Goal: Transaction & Acquisition: Purchase product/service

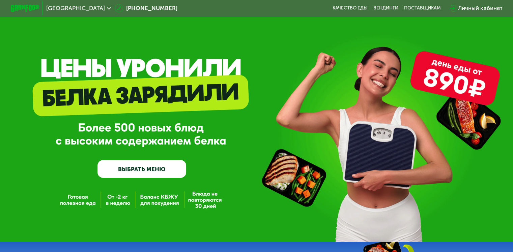
click at [158, 167] on link "ВЫБРАТЬ МЕНЮ" at bounding box center [141, 169] width 89 height 18
click at [150, 172] on link "ВЫБРАТЬ МЕНЮ" at bounding box center [141, 169] width 89 height 18
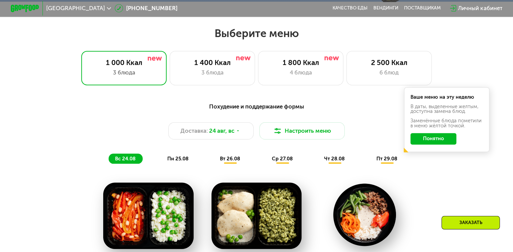
scroll to position [303, 0]
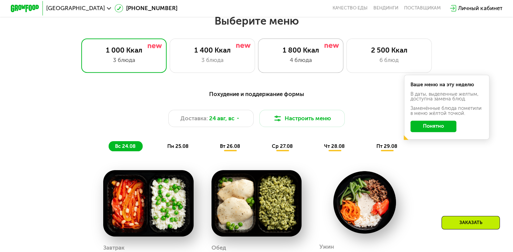
click at [295, 54] on div "1 800 Ккал" at bounding box center [300, 50] width 70 height 8
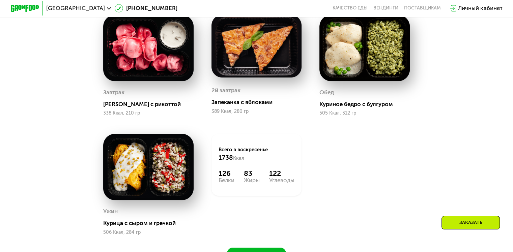
scroll to position [438, 0]
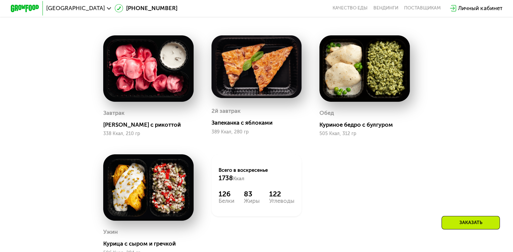
click at [356, 73] on img at bounding box center [364, 68] width 90 height 66
click at [335, 116] on div "Обед" at bounding box center [364, 113] width 90 height 11
click at [333, 128] on div "Куриное бедро с булгуром" at bounding box center [367, 124] width 96 height 7
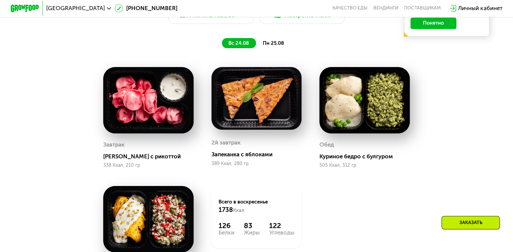
scroll to position [405, 0]
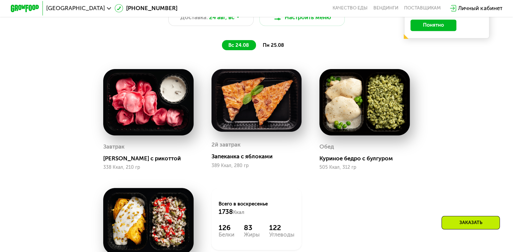
click at [274, 48] on span "пн 25.08" at bounding box center [272, 45] width 21 height 6
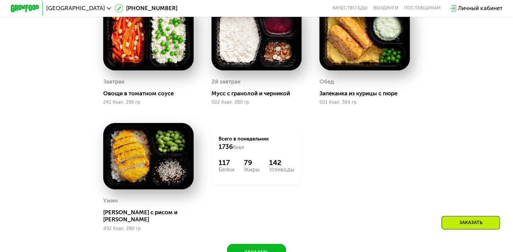
scroll to position [472, 0]
